Goal: Communication & Community: Answer question/provide support

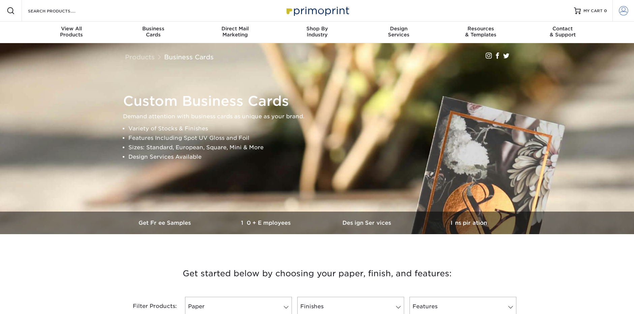
click at [619, 11] on span at bounding box center [623, 10] width 9 height 9
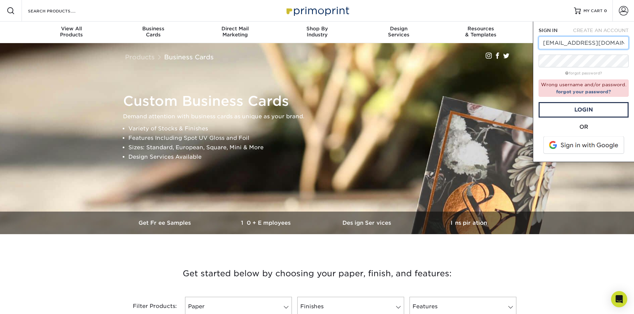
click at [578, 38] on input "[EMAIL_ADDRESS][DOMAIN_NAME]" at bounding box center [584, 42] width 90 height 13
click at [578, 39] on input "[EMAIL_ADDRESS][DOMAIN_NAME]" at bounding box center [584, 42] width 90 height 13
type input "J"
drag, startPoint x: 600, startPoint y: 46, endPoint x: 488, endPoint y: 40, distance: 112.1
click at [488, 40] on nav "Resources Menu Search Products Account SIGN IN CREATE AN ACCOUNT jonpiha@gmail.…" at bounding box center [317, 21] width 634 height 43
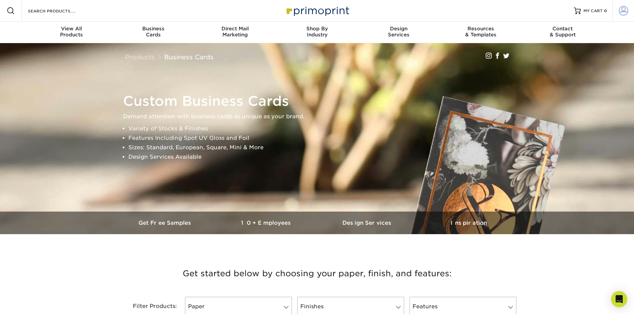
click at [624, 11] on span at bounding box center [623, 10] width 9 height 9
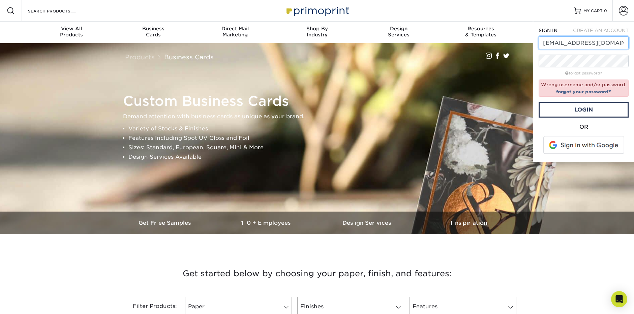
click at [607, 47] on input "jonpiha@gmail.com" at bounding box center [584, 42] width 90 height 13
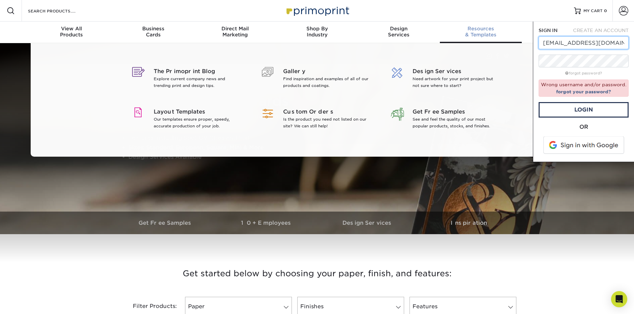
drag, startPoint x: 610, startPoint y: 44, endPoint x: 507, endPoint y: 37, distance: 103.0
click at [507, 37] on nav "Resources Menu Search Products Account SIGN IN CREATE AN ACCOUNT jonpiha@gmail.…" at bounding box center [317, 21] width 634 height 43
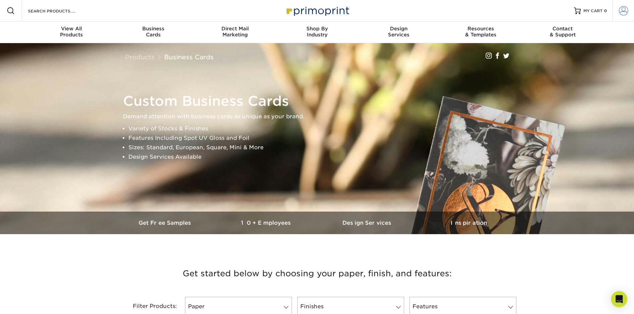
drag, startPoint x: 623, startPoint y: 12, endPoint x: 616, endPoint y: 16, distance: 8.3
click at [622, 12] on span at bounding box center [623, 10] width 9 height 9
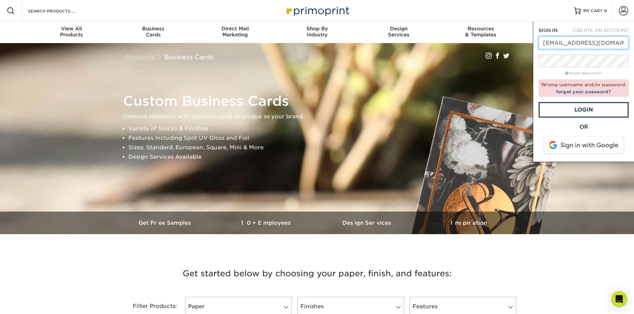
scroll to position [0, 5]
type input "jp@armstrongdistributors.com"
click at [589, 93] on link "forgot your password?" at bounding box center [583, 91] width 55 height 5
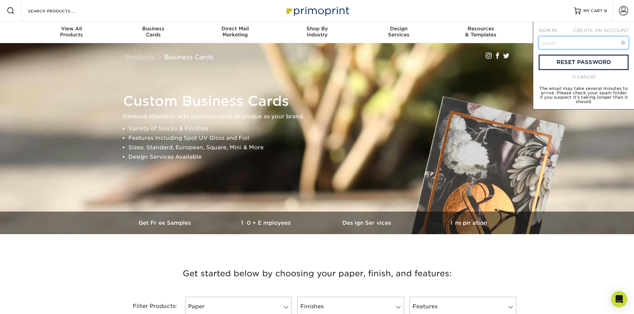
click at [563, 46] on input "text" at bounding box center [584, 42] width 90 height 13
type input "jp@armstrongdistributors.com"
click at [568, 66] on link "reset password" at bounding box center [584, 63] width 90 height 16
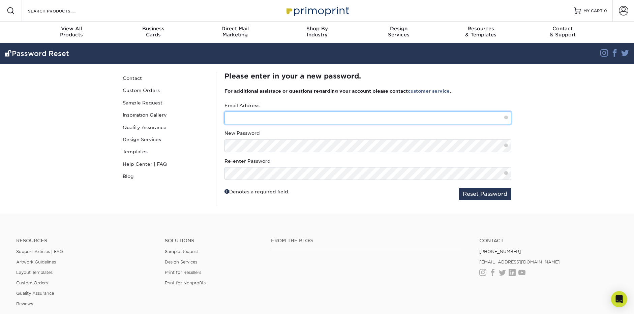
click at [238, 114] on input "text" at bounding box center [367, 118] width 287 height 13
type input "[EMAIL_ADDRESS][DOMAIN_NAME]"
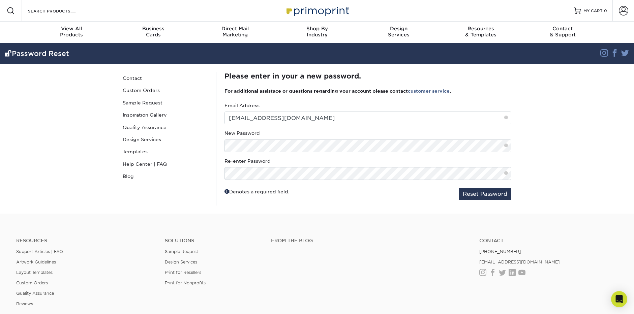
click at [258, 153] on div "Email Address jp@armstrongdistributors.com New Password Re-enter Password" at bounding box center [367, 141] width 287 height 78
click at [467, 196] on button "Reset Password" at bounding box center [485, 194] width 53 height 12
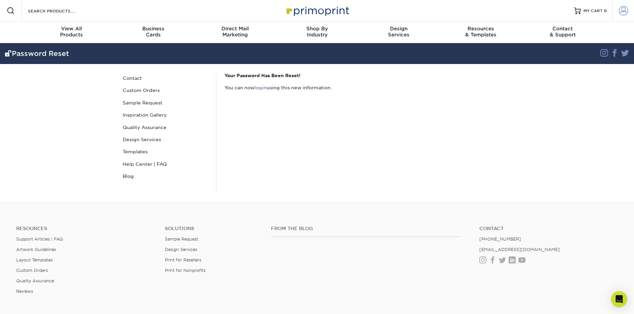
click at [623, 12] on span at bounding box center [623, 10] width 9 height 9
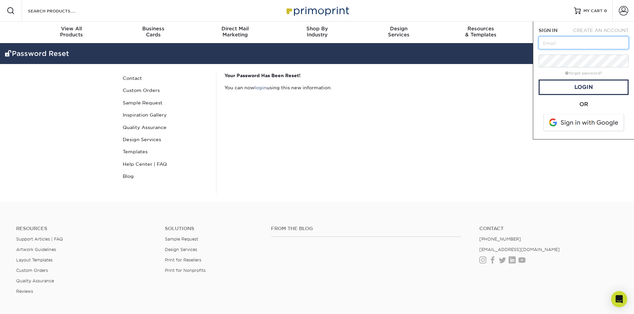
click at [581, 42] on input "text" at bounding box center [584, 42] width 90 height 13
click at [571, 46] on input "text" at bounding box center [584, 42] width 90 height 13
type input "[EMAIL_ADDRESS][DOMAIN_NAME]"
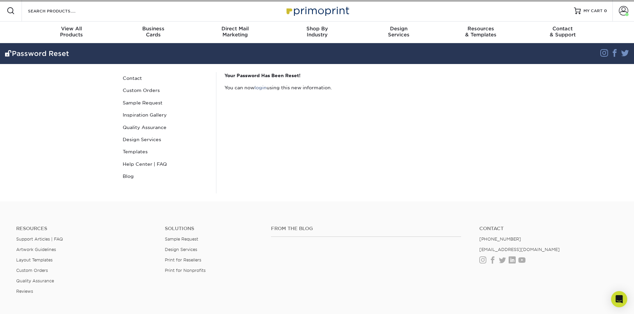
click at [481, 146] on div "Your Password Has Been Reset! You can now login using this new information." at bounding box center [367, 132] width 303 height 121
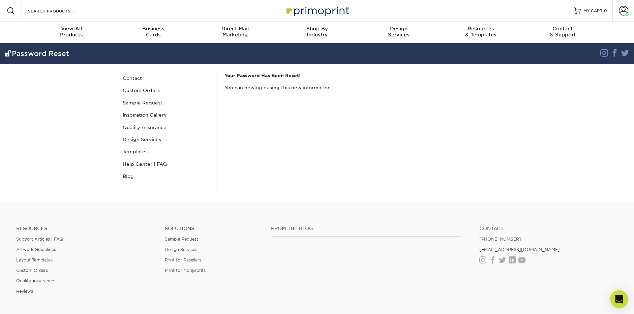
click at [621, 302] on icon "Open Intercom Messenger" at bounding box center [619, 299] width 8 height 9
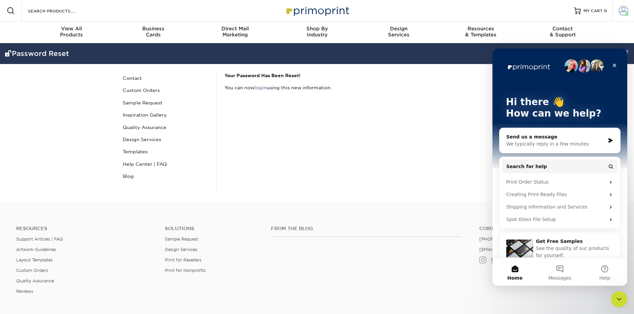
click at [622, 12] on span at bounding box center [623, 10] width 9 height 9
click at [617, 63] on div "Close" at bounding box center [614, 65] width 12 height 12
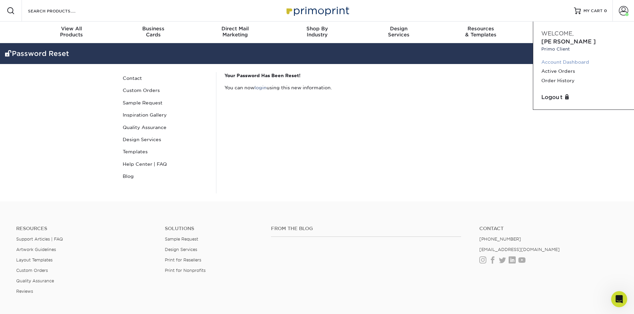
click at [579, 58] on link "Account Dashboard" at bounding box center [583, 62] width 85 height 9
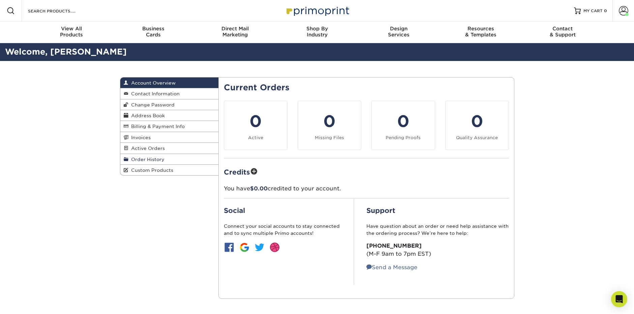
click at [155, 157] on span "Order History" at bounding box center [146, 159] width 36 height 5
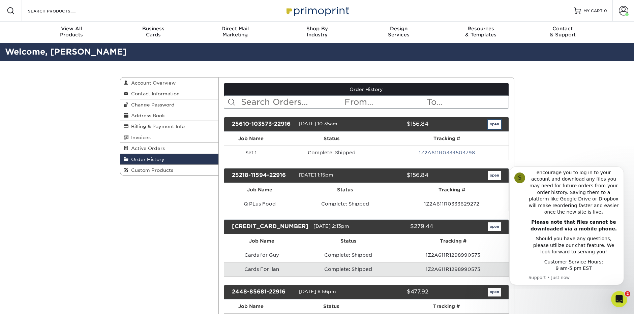
click at [493, 126] on link "open" at bounding box center [494, 124] width 13 height 9
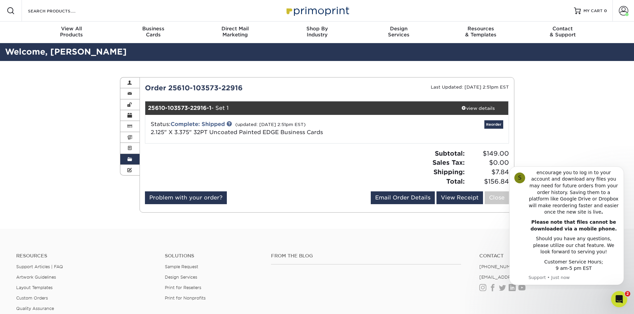
scroll to position [0, 0]
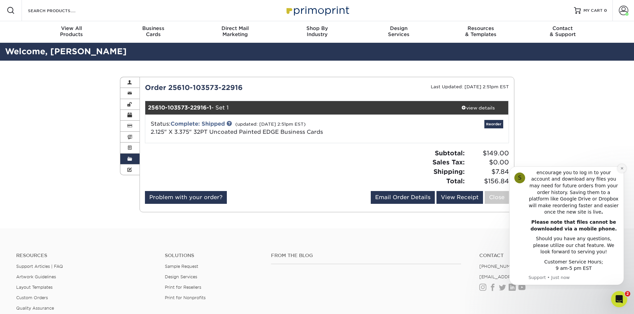
click at [623, 169] on icon "Dismiss notification" at bounding box center [622, 169] width 4 height 4
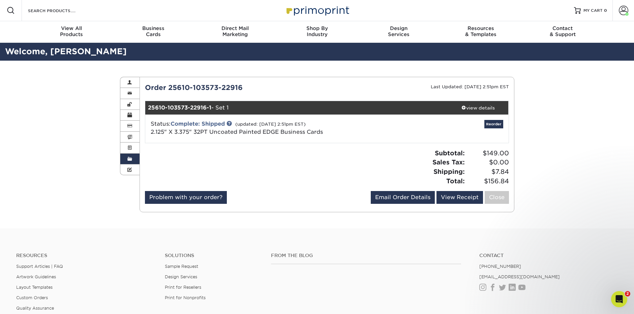
drag, startPoint x: 605, startPoint y: 299, endPoint x: 610, endPoint y: 299, distance: 4.7
click at [606, 298] on div "From the Blog Contact (888) 822-5815 info@primoprint.com Instagram Facebook Twi…" at bounding box center [444, 292] width 357 height 79
click at [617, 298] on icon "Open Intercom Messenger" at bounding box center [618, 298] width 11 height 11
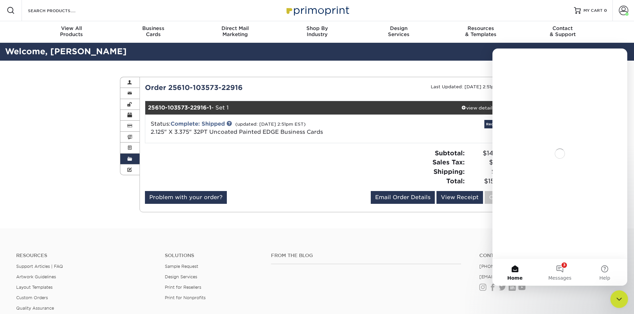
scroll to position [0, 0]
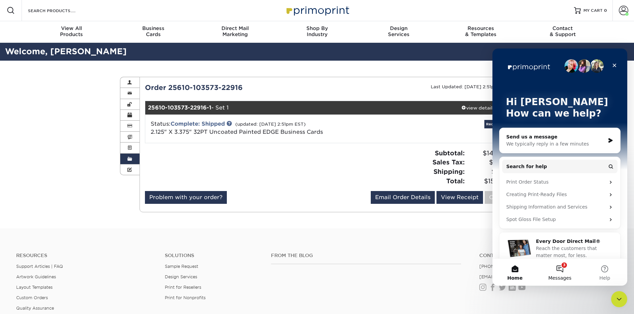
click at [556, 265] on button "3 Messages" at bounding box center [559, 272] width 45 height 27
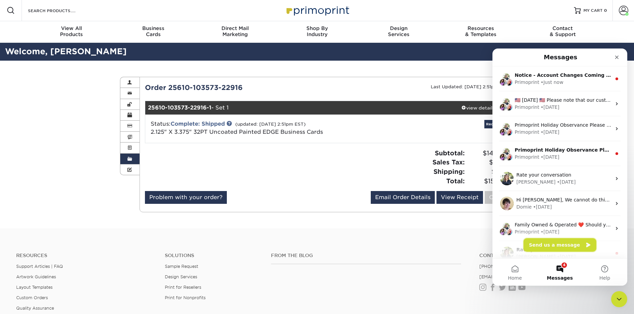
click at [558, 248] on button "Send us a message" at bounding box center [559, 244] width 73 height 13
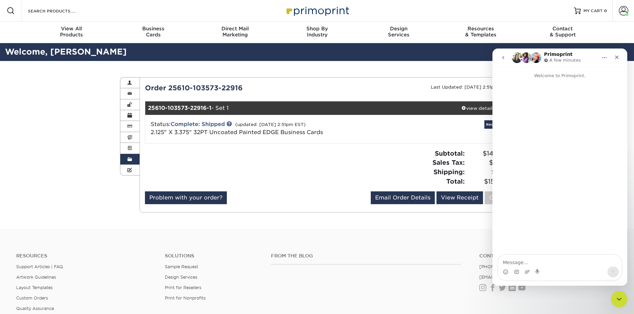
scroll to position [0, 0]
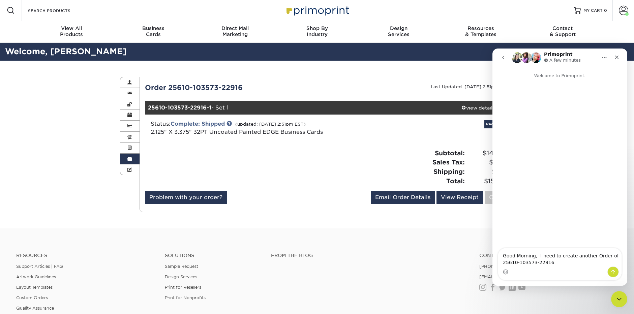
drag, startPoint x: 504, startPoint y: 260, endPoint x: 534, endPoint y: 263, distance: 30.4
click at [504, 260] on textarea "Good Morning, I need to create another Order of 25610-103573-22916" at bounding box center [559, 257] width 123 height 18
click at [598, 262] on textarea "Good Morning, I need to create another Order of previous order 25610-103573-229…" at bounding box center [559, 257] width 123 height 18
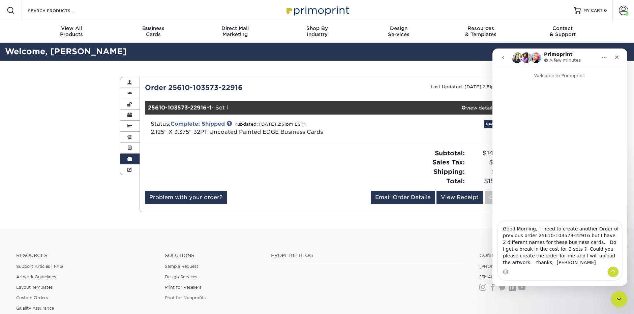
type textarea "Good Morning, I need to create another Order of previous order 25610-103573-229…"
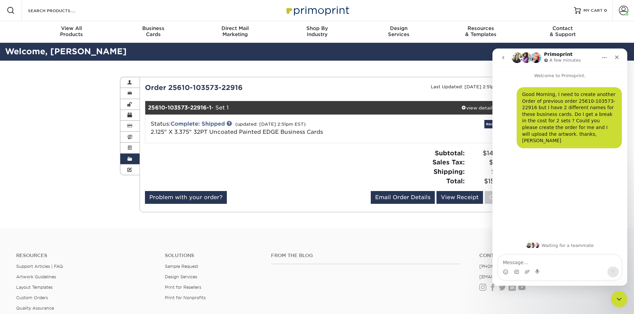
click at [598, 262] on textarea "Message…" at bounding box center [559, 260] width 123 height 11
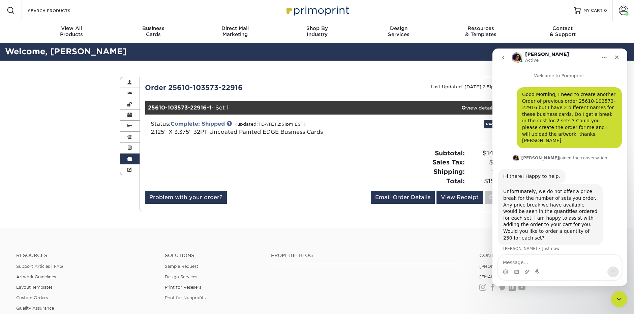
click at [551, 267] on div "Intercom messenger" at bounding box center [559, 272] width 123 height 11
click at [550, 265] on textarea "Message…" at bounding box center [559, 260] width 123 height 11
type textarea "yes please"
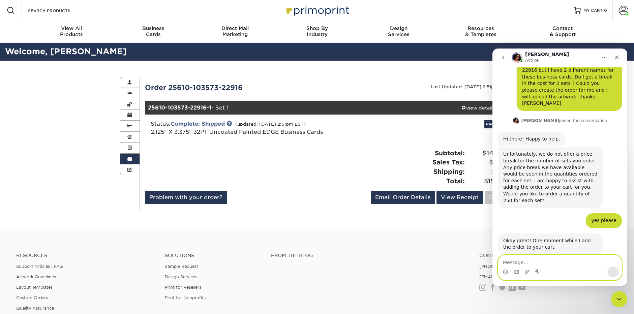
scroll to position [38, 0]
type textarea "thanks"
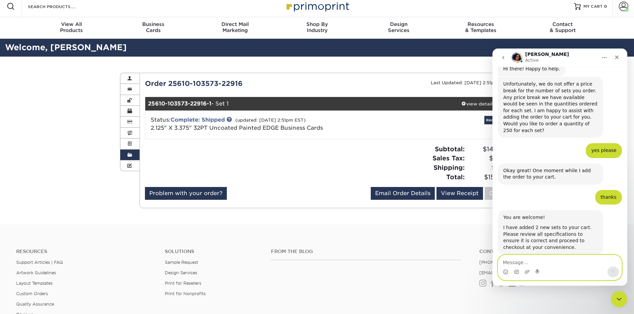
scroll to position [108, 0]
click at [554, 264] on textarea "Message…" at bounding box center [559, 260] width 123 height 11
type textarea "Perfect, thank you"
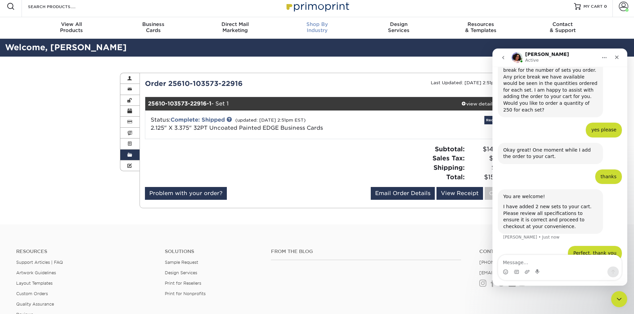
drag, startPoint x: 72, startPoint y: 124, endPoint x: 312, endPoint y: 18, distance: 261.6
click at [72, 124] on div "Order History Account Overview Contact Information Change Password Address Book…" at bounding box center [317, 141] width 634 height 168
click at [501, 57] on icon "go back" at bounding box center [503, 57] width 5 height 5
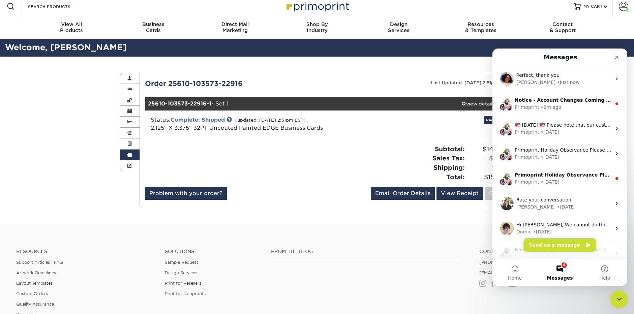
click at [626, 293] on div "Close Intercom Messenger" at bounding box center [618, 298] width 16 height 16
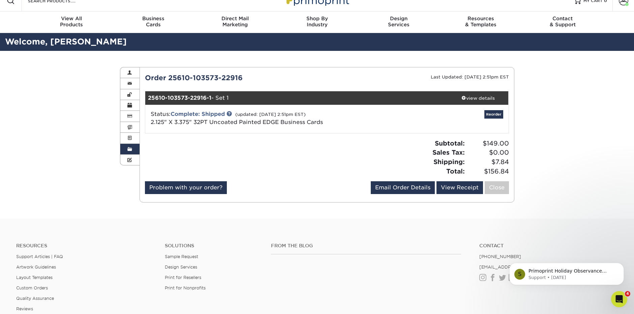
click at [568, 95] on div "Order History Account Overview Contact Information Change Password Address Book…" at bounding box center [317, 135] width 634 height 168
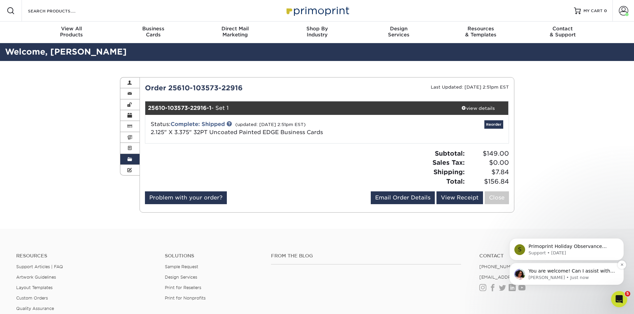
click at [581, 270] on p "You are welcome! Can I assist with anything else at this time?" at bounding box center [572, 271] width 87 height 7
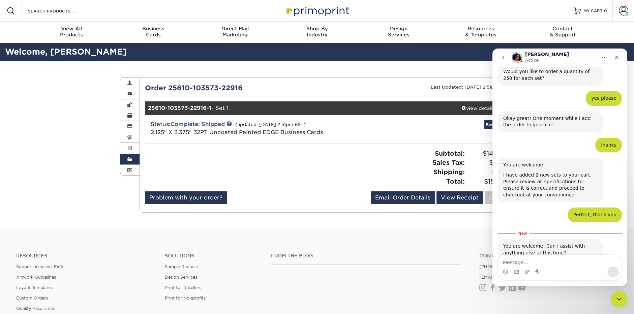
scroll to position [166, 0]
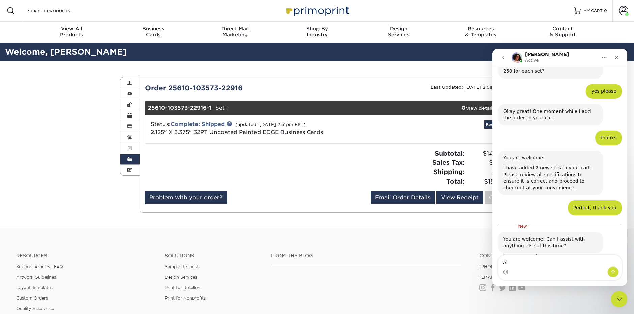
type textarea "A"
type textarea "that's it for now. thanks"
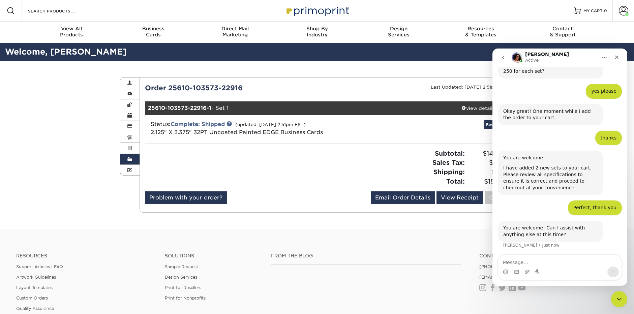
scroll to position [175, 0]
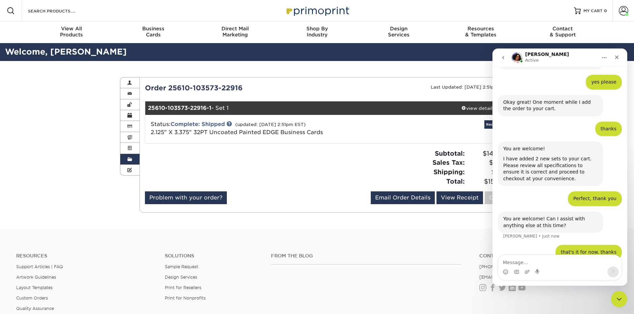
click at [77, 114] on div "Order History Account Overview Contact Information Change Password Address Book…" at bounding box center [317, 145] width 634 height 168
click at [502, 59] on icon "go back" at bounding box center [503, 57] width 5 height 5
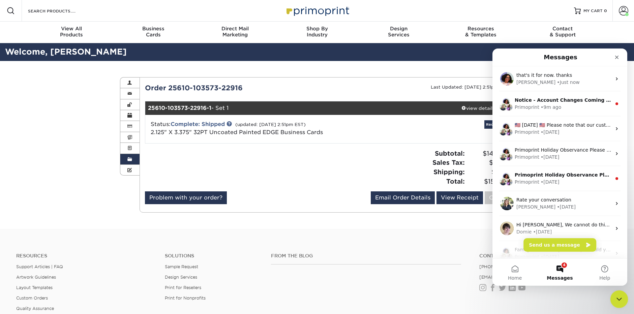
click at [619, 300] on icon "Close Intercom Messenger" at bounding box center [618, 298] width 8 height 8
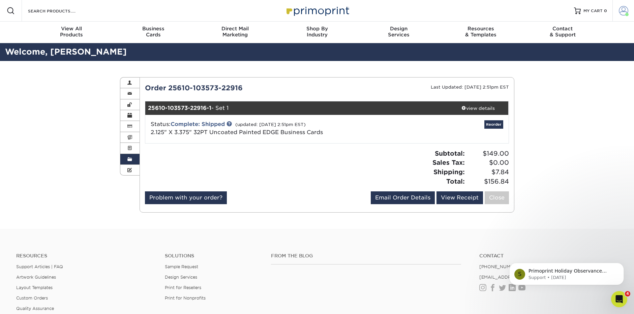
click at [624, 8] on span at bounding box center [623, 10] width 9 height 9
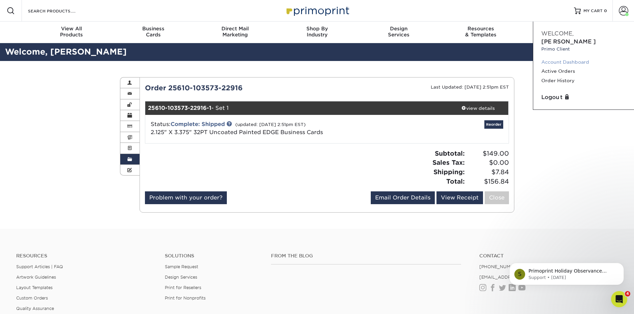
click at [575, 58] on link "Account Dashboard" at bounding box center [583, 62] width 85 height 9
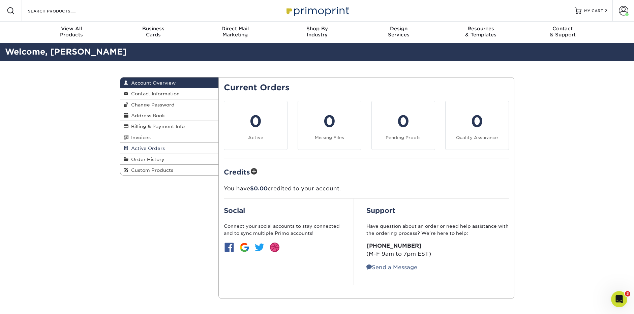
click at [156, 149] on span "Active Orders" at bounding box center [146, 148] width 36 height 5
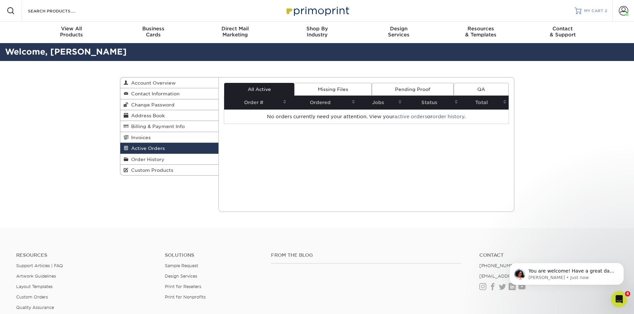
click at [582, 11] on link "MY CART 2" at bounding box center [591, 11] width 32 height 22
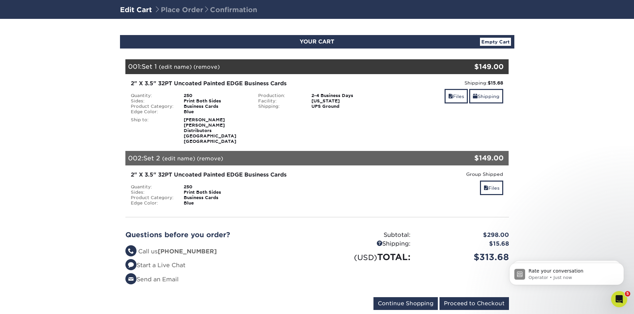
scroll to position [43, 0]
